Goal: Task Accomplishment & Management: Complete application form

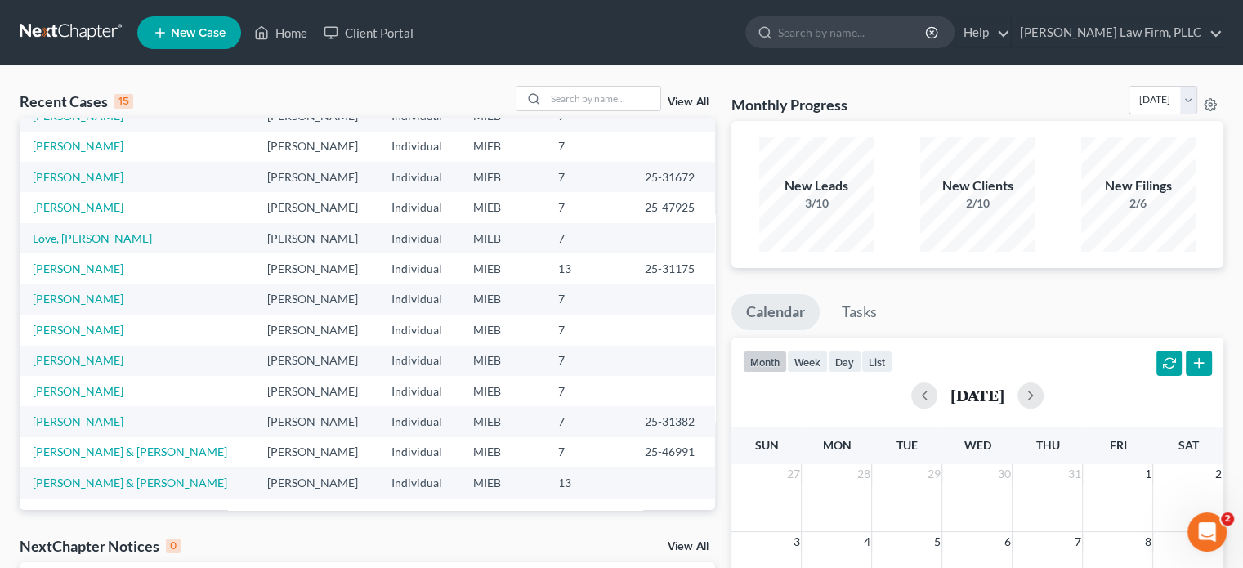
scroll to position [112, 0]
click at [73, 240] on link "Love, [PERSON_NAME]" at bounding box center [92, 237] width 119 height 14
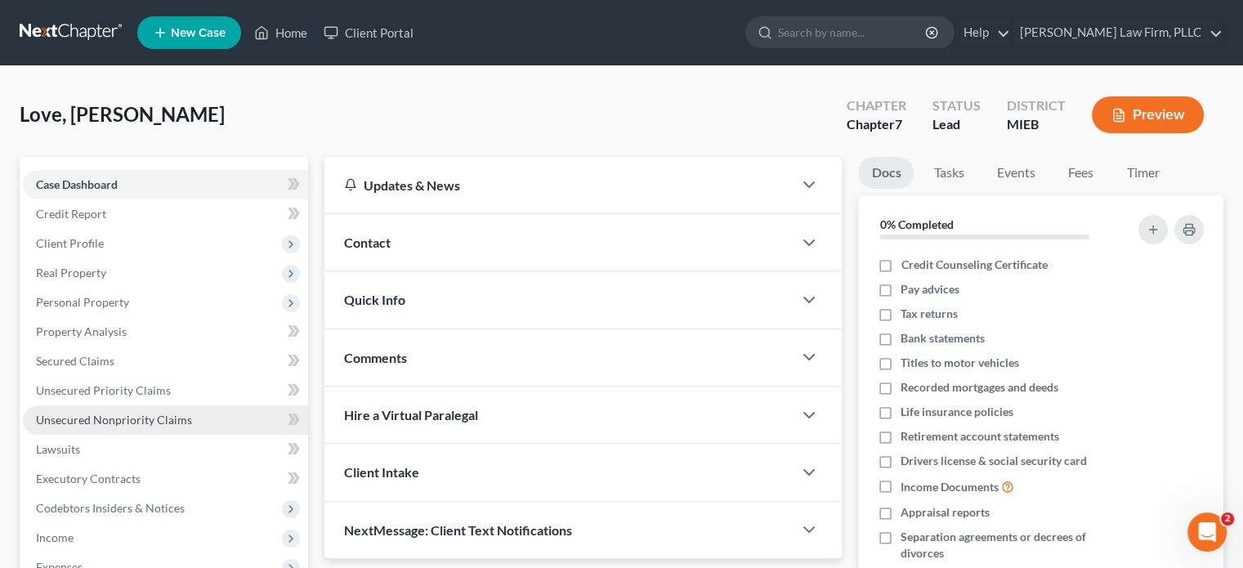
click at [128, 414] on span "Unsecured Nonpriority Claims" at bounding box center [114, 420] width 156 height 14
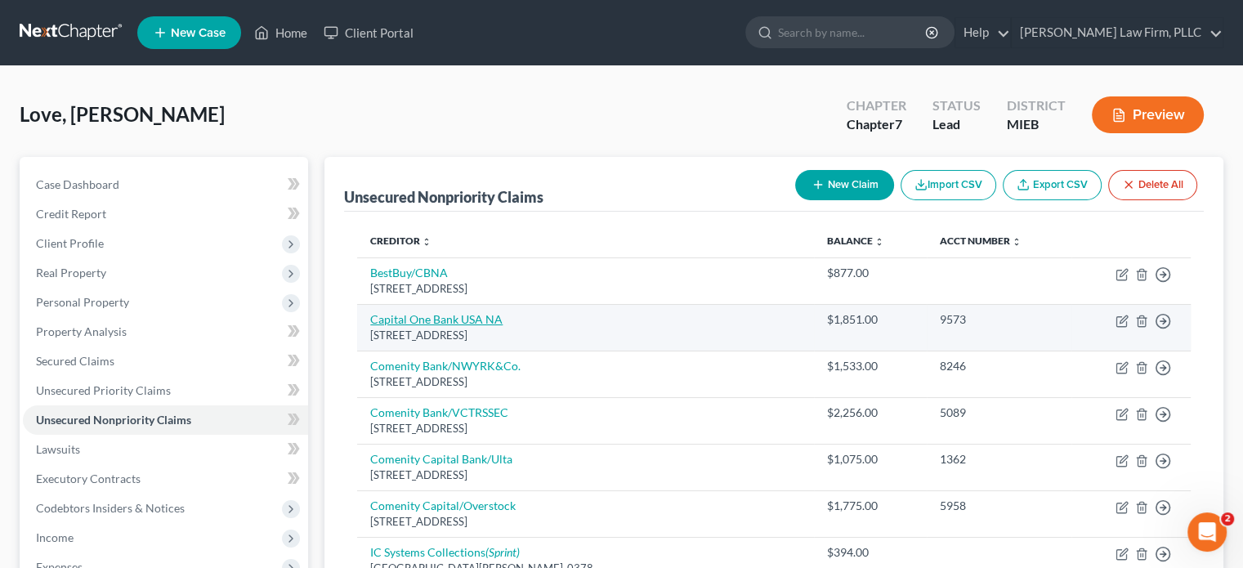
click at [432, 314] on link "Capital One Bank USA NA" at bounding box center [436, 319] width 132 height 14
select select "46"
select select "2"
select select "0"
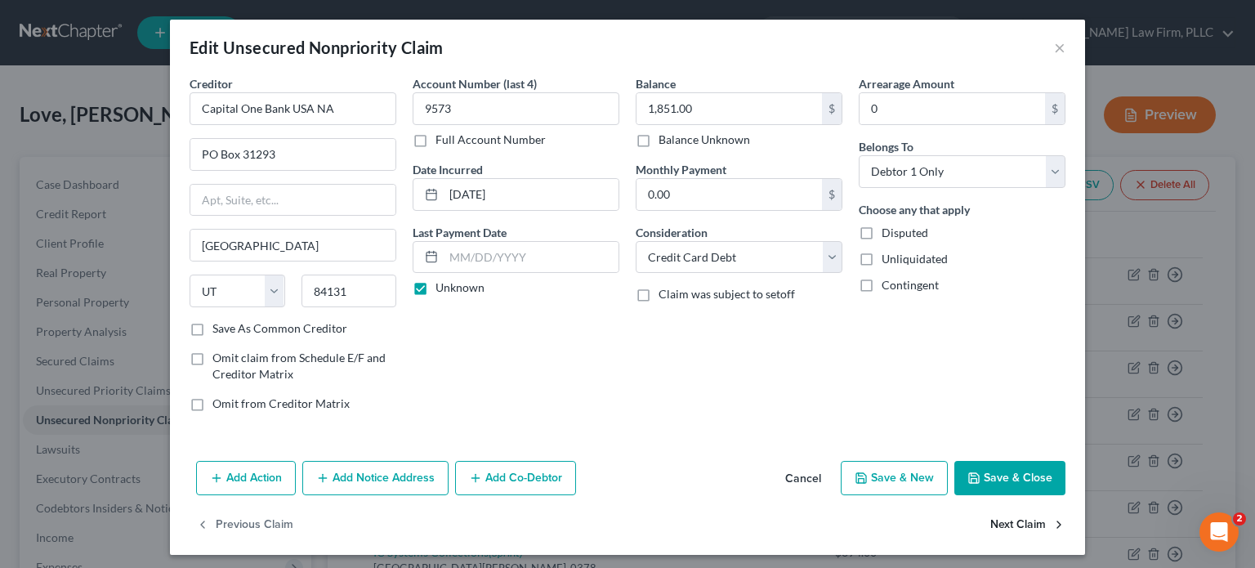
click at [991, 523] on button "Next Claim" at bounding box center [1028, 525] width 75 height 34
select select "36"
select select "2"
select select "0"
click at [991, 523] on button "Next Claim" at bounding box center [1028, 525] width 75 height 34
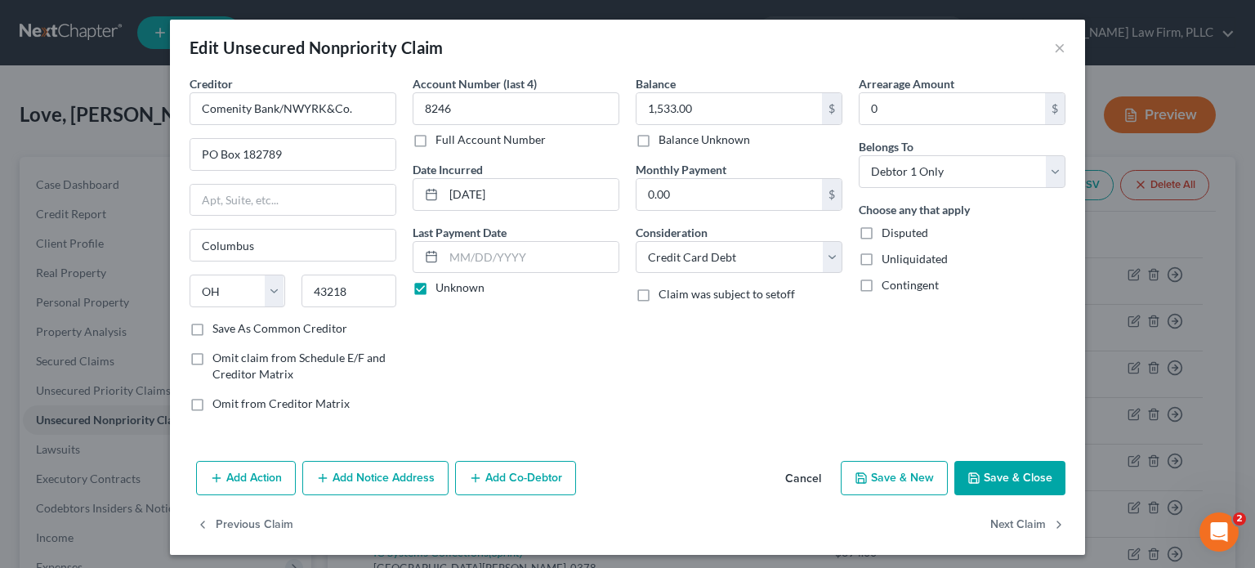
select select "36"
select select "2"
select select "0"
click at [991, 523] on button "Next Claim" at bounding box center [1028, 525] width 75 height 34
select select "36"
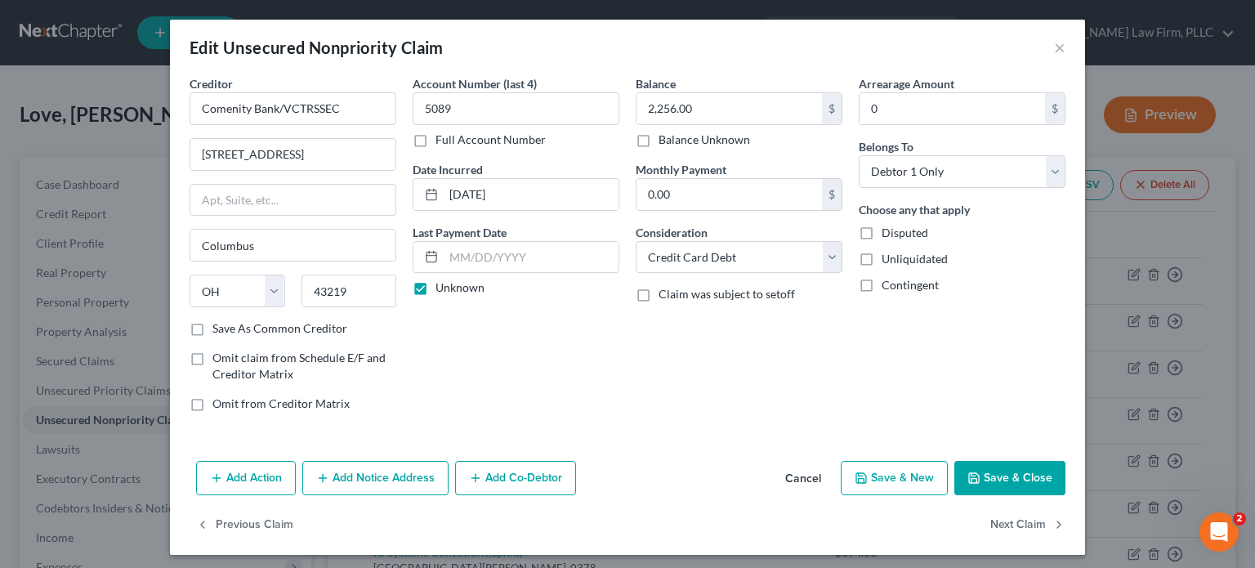
select select "2"
select select "0"
click at [991, 523] on button "Next Claim" at bounding box center [1028, 525] width 75 height 34
select select "36"
select select "2"
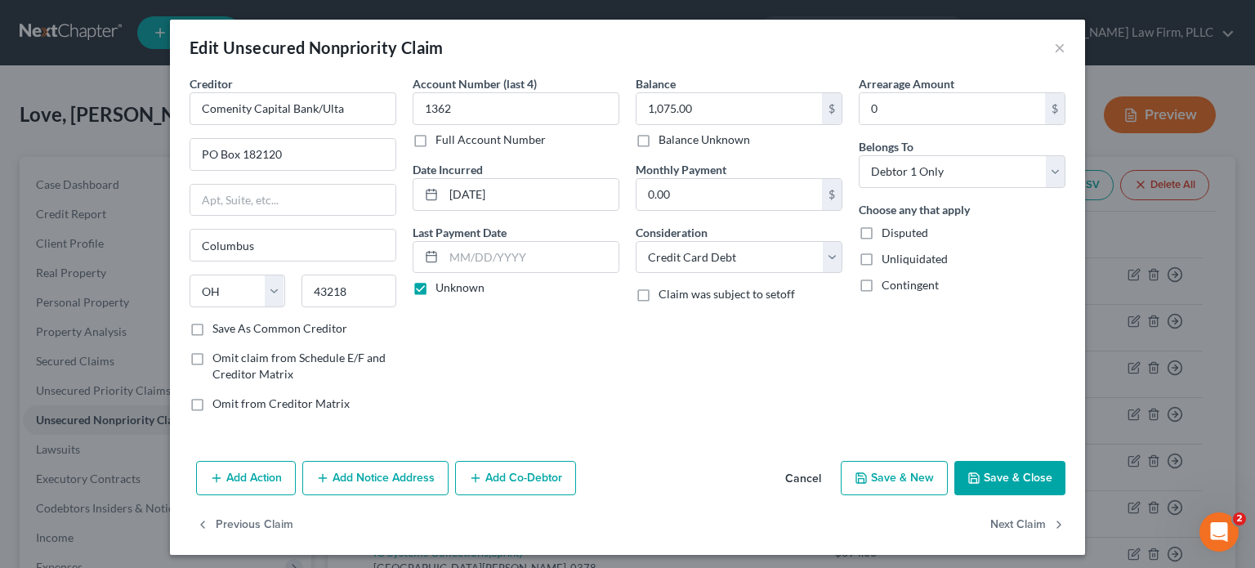
select select "0"
click at [991, 523] on button "Next Claim" at bounding box center [1028, 525] width 75 height 34
select select "24"
select select "1"
select select "0"
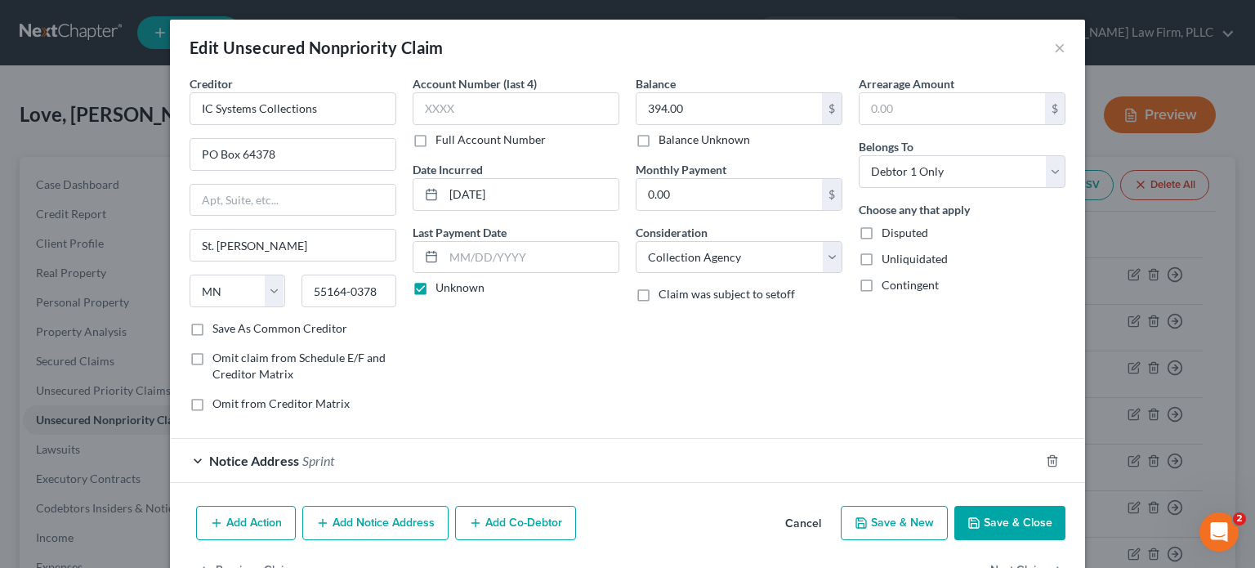
click at [991, 523] on button "Save & Close" at bounding box center [1010, 523] width 111 height 34
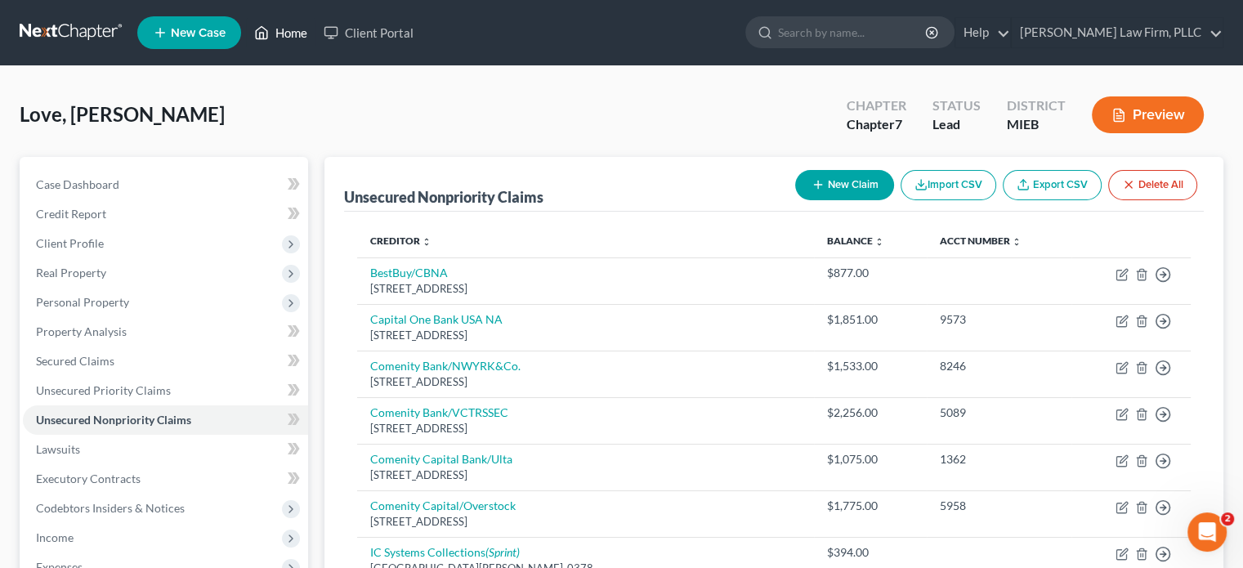
click at [280, 34] on link "Home" at bounding box center [280, 32] width 69 height 29
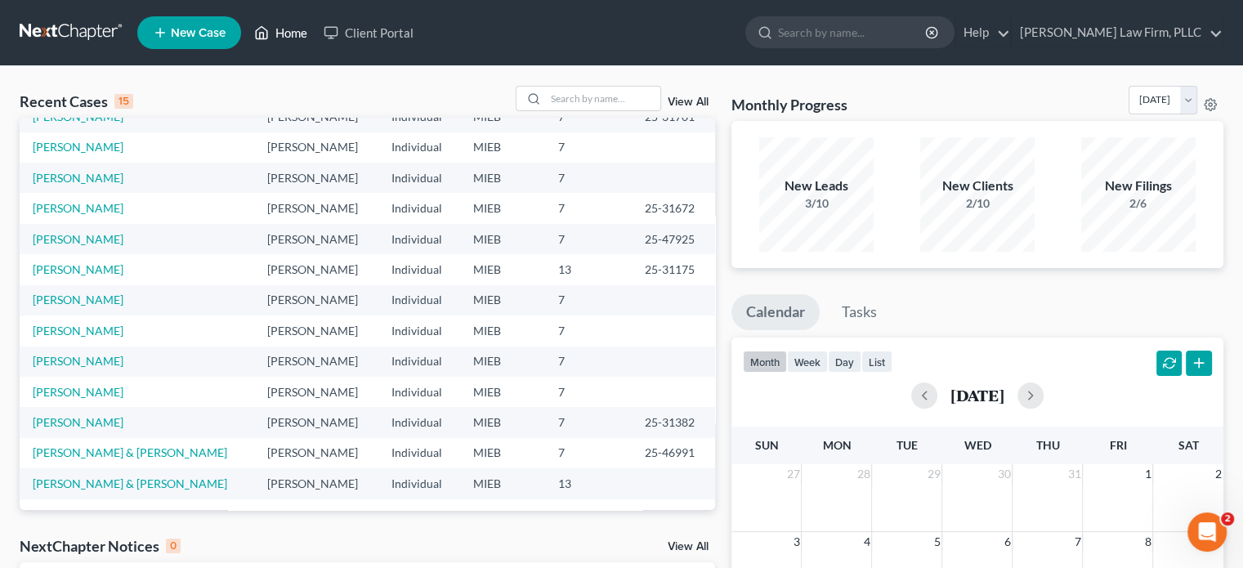
scroll to position [112, 0]
click at [680, 99] on link "View All" at bounding box center [688, 101] width 41 height 11
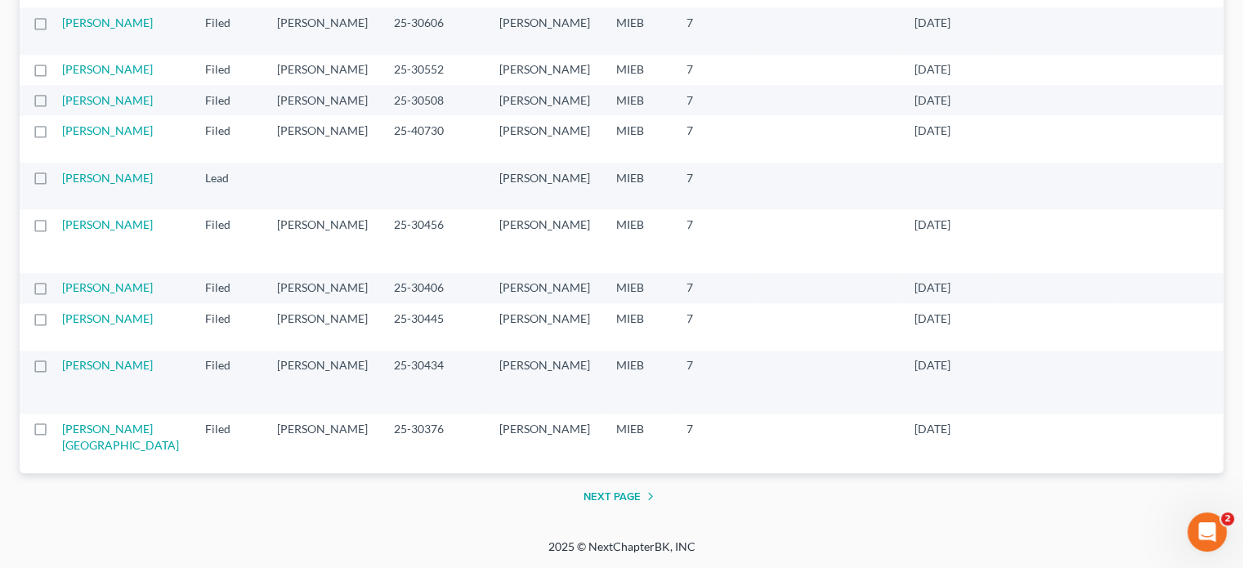
scroll to position [3244, 0]
click at [624, 495] on button "Next Page" at bounding box center [622, 496] width 77 height 20
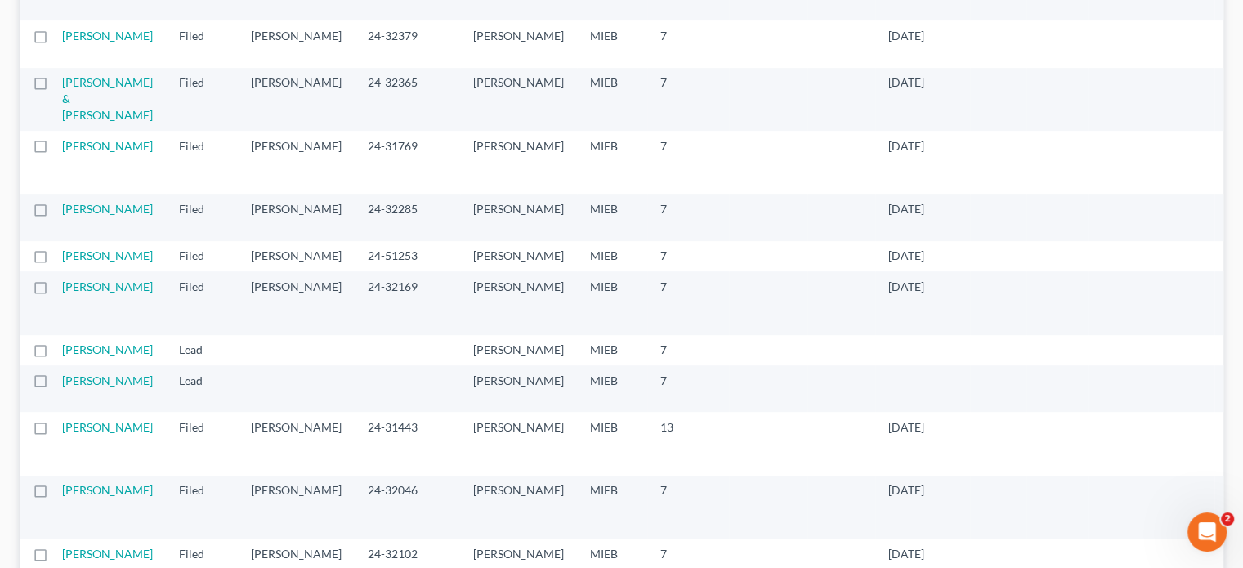
scroll to position [899, 0]
